Goal: Task Accomplishment & Management: Manage account settings

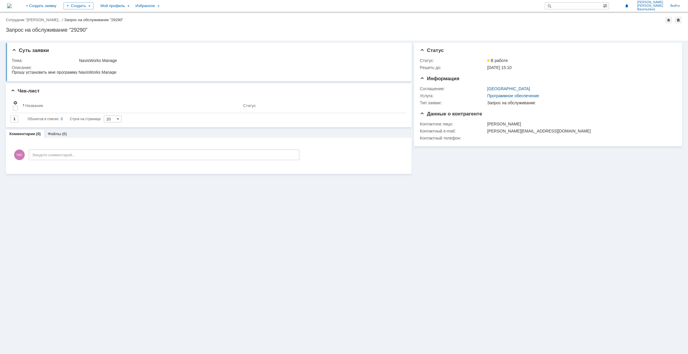
click at [12, 5] on img at bounding box center [9, 6] width 5 height 5
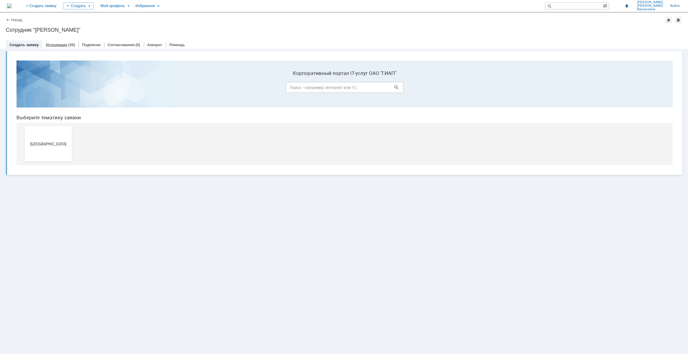
click at [65, 45] on link "Исходящие" at bounding box center [56, 45] width 21 height 4
